Goal: Transaction & Acquisition: Purchase product/service

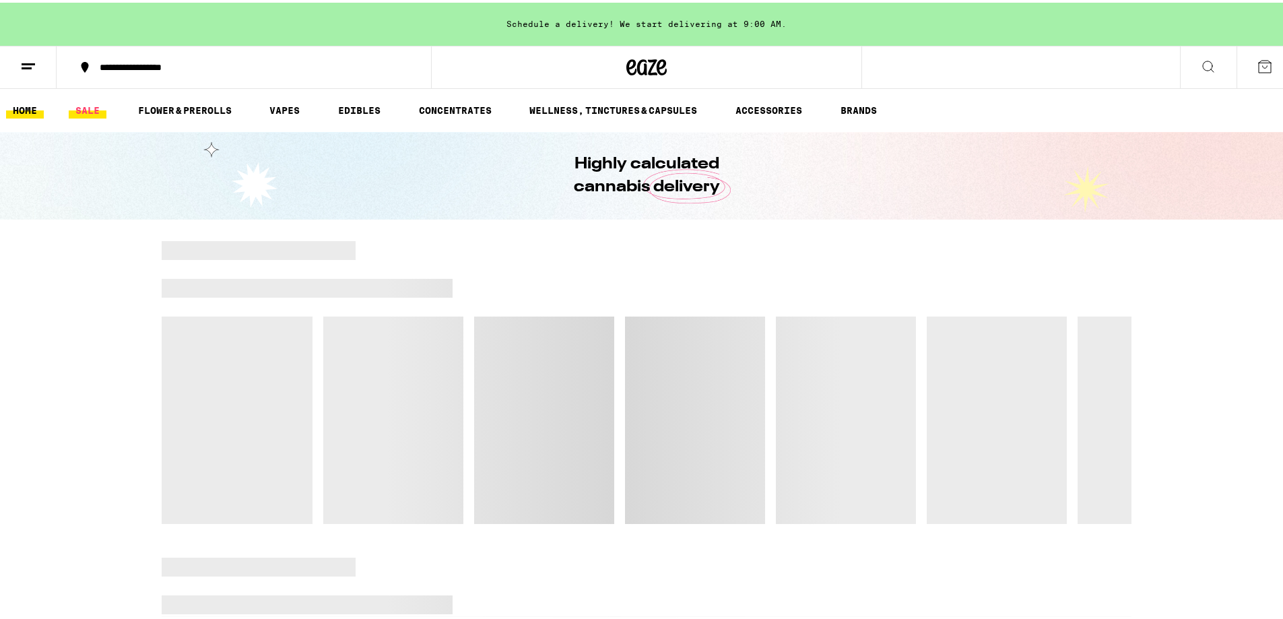
click at [91, 108] on link "SALE" at bounding box center [88, 108] width 38 height 16
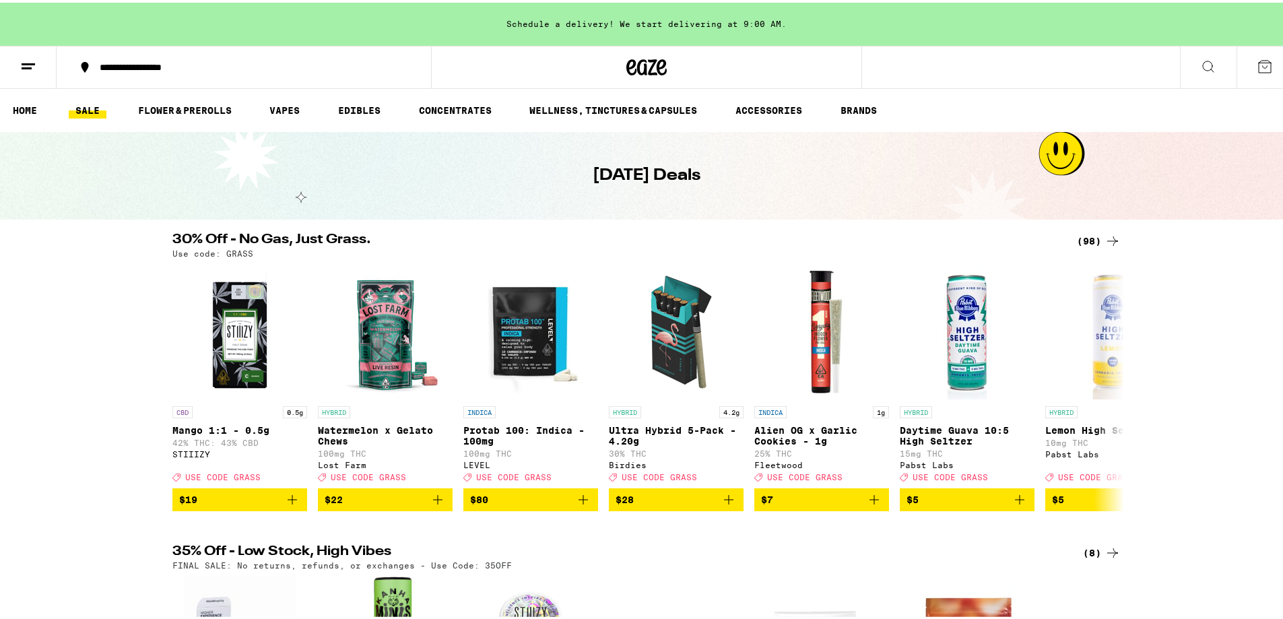
click at [1112, 239] on icon at bounding box center [1113, 238] width 16 height 16
